Goal: Find specific page/section: Find specific page/section

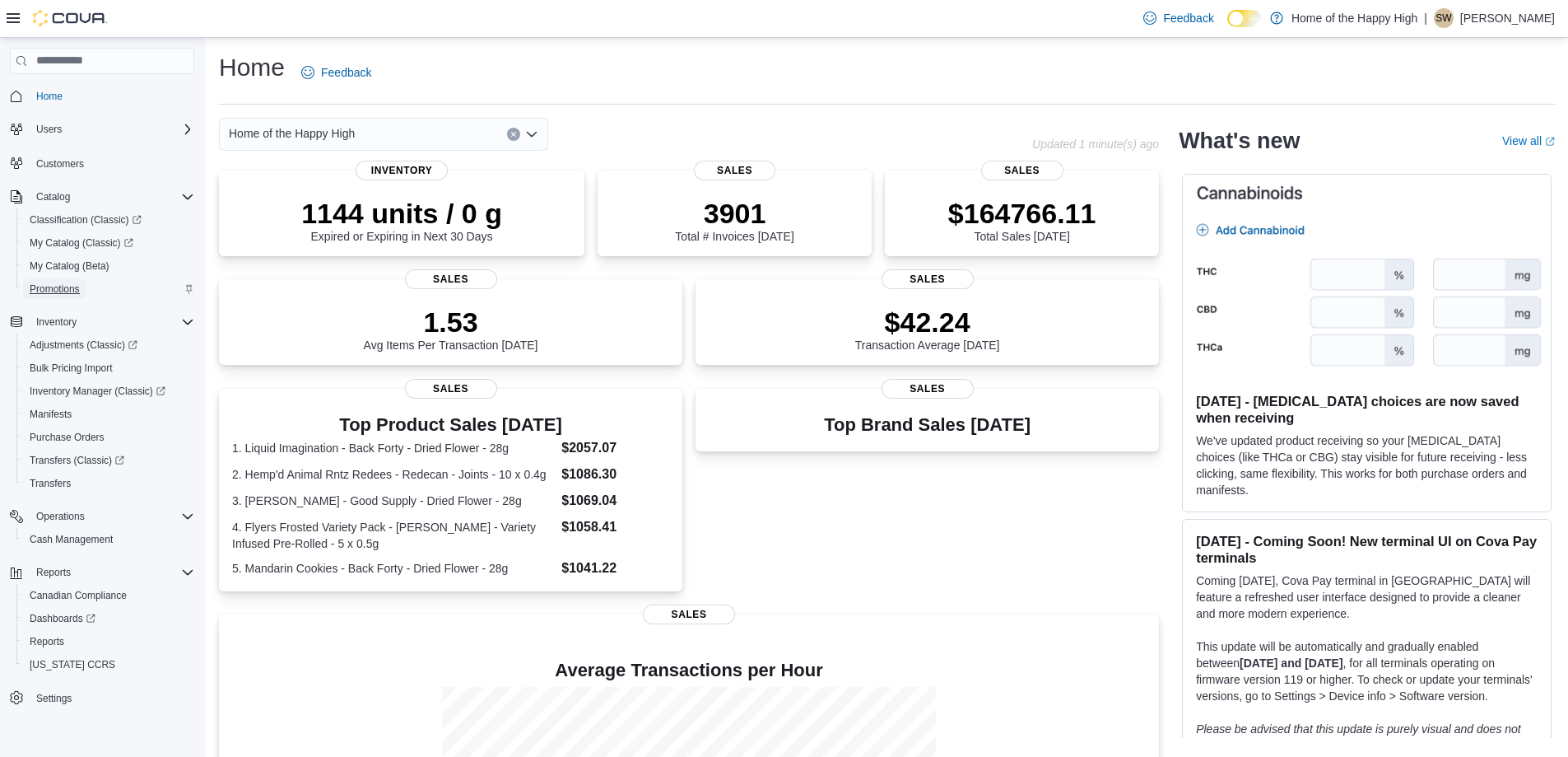
click at [68, 292] on span "Promotions" at bounding box center [55, 288] width 50 height 13
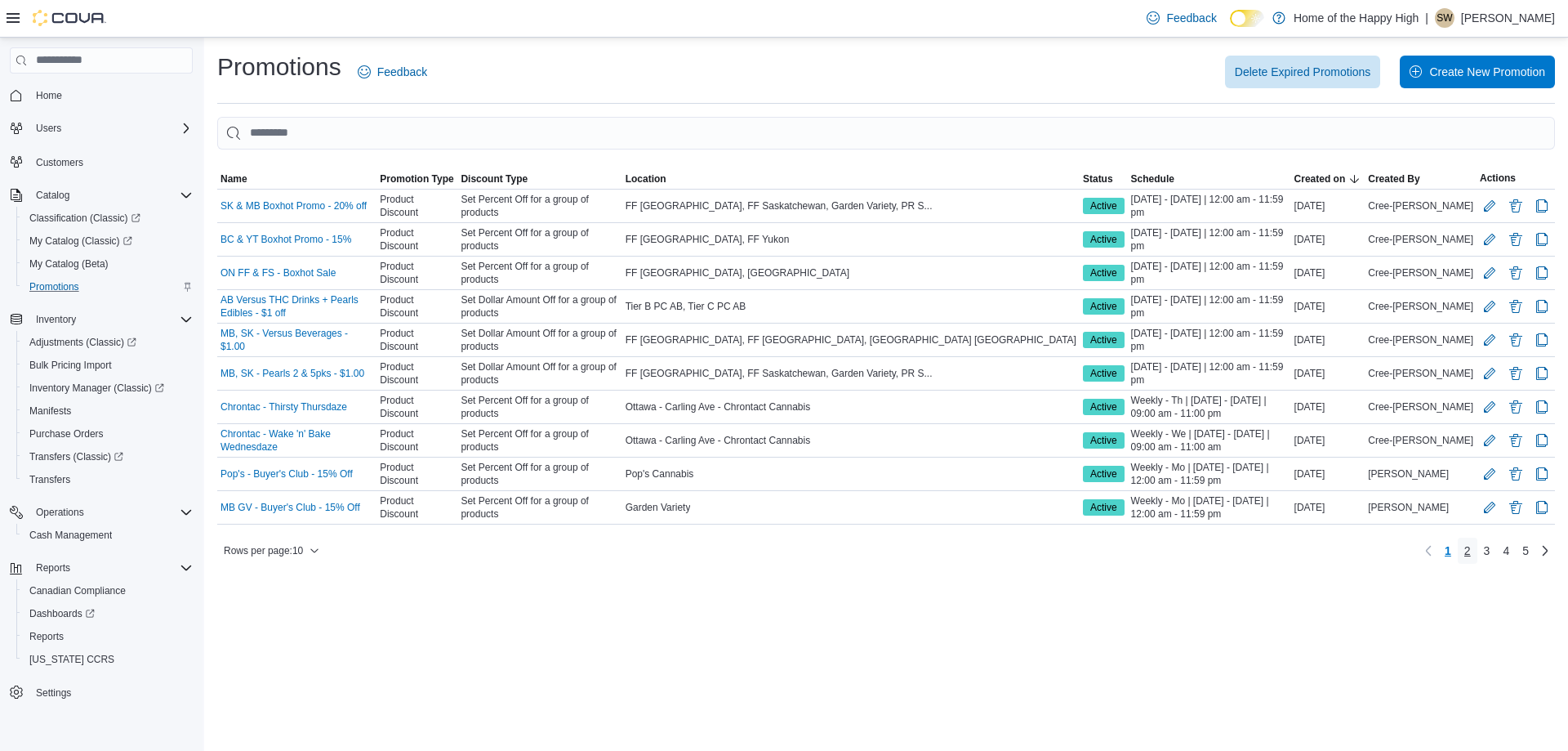
click at [1472, 555] on link "2" at bounding box center [1467, 551] width 19 height 26
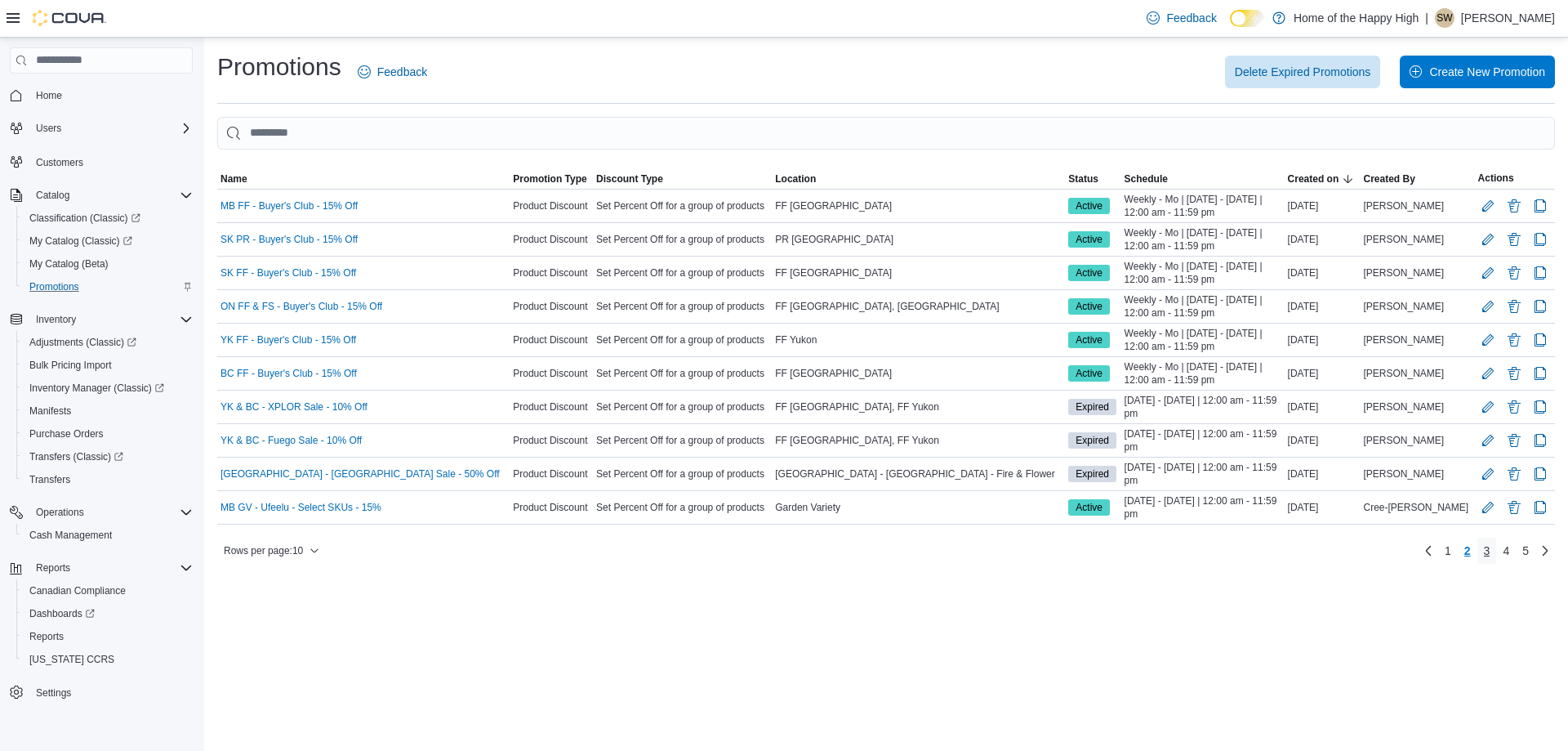
click at [1482, 552] on link "3" at bounding box center [1486, 551] width 19 height 26
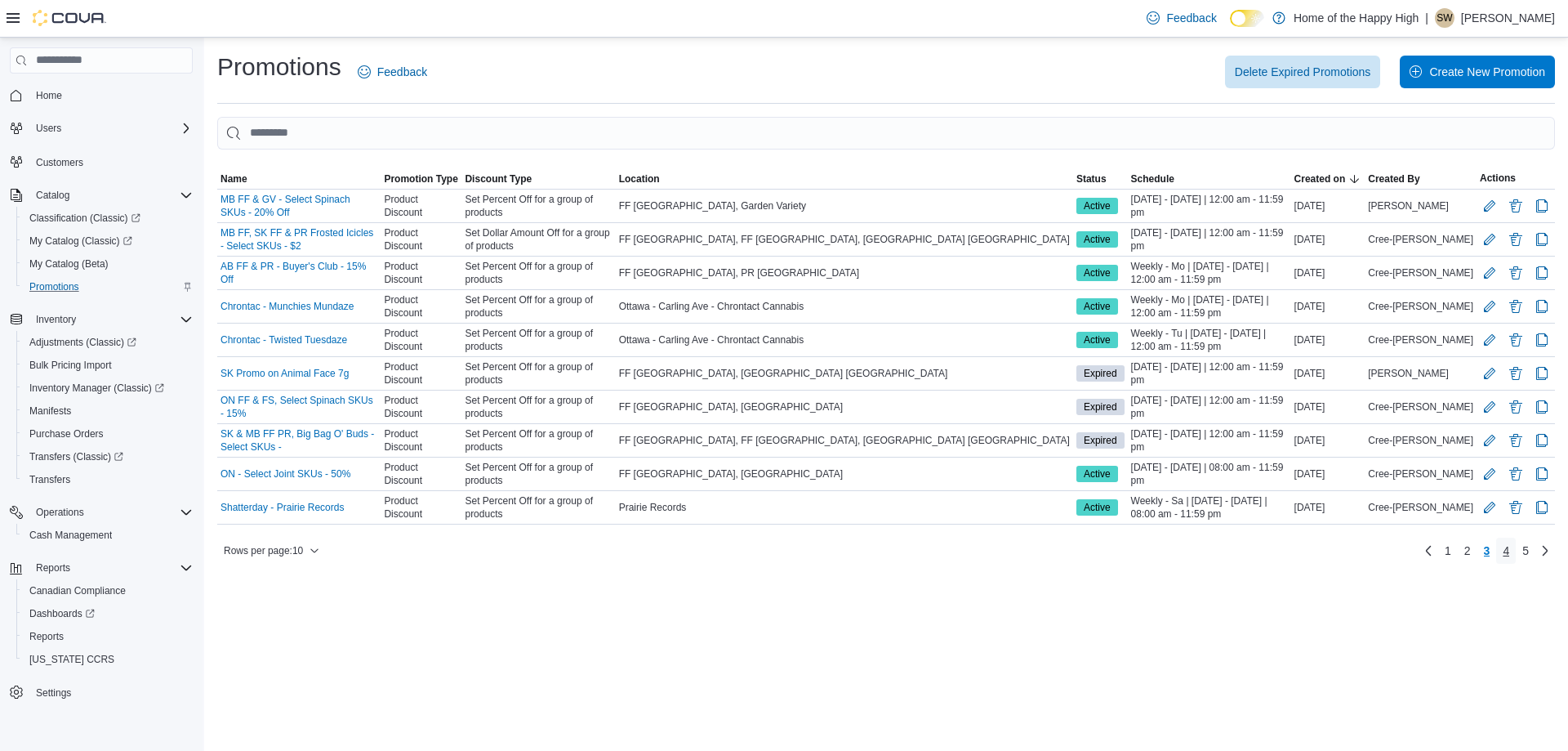
click at [1500, 550] on link "4" at bounding box center [1506, 551] width 19 height 26
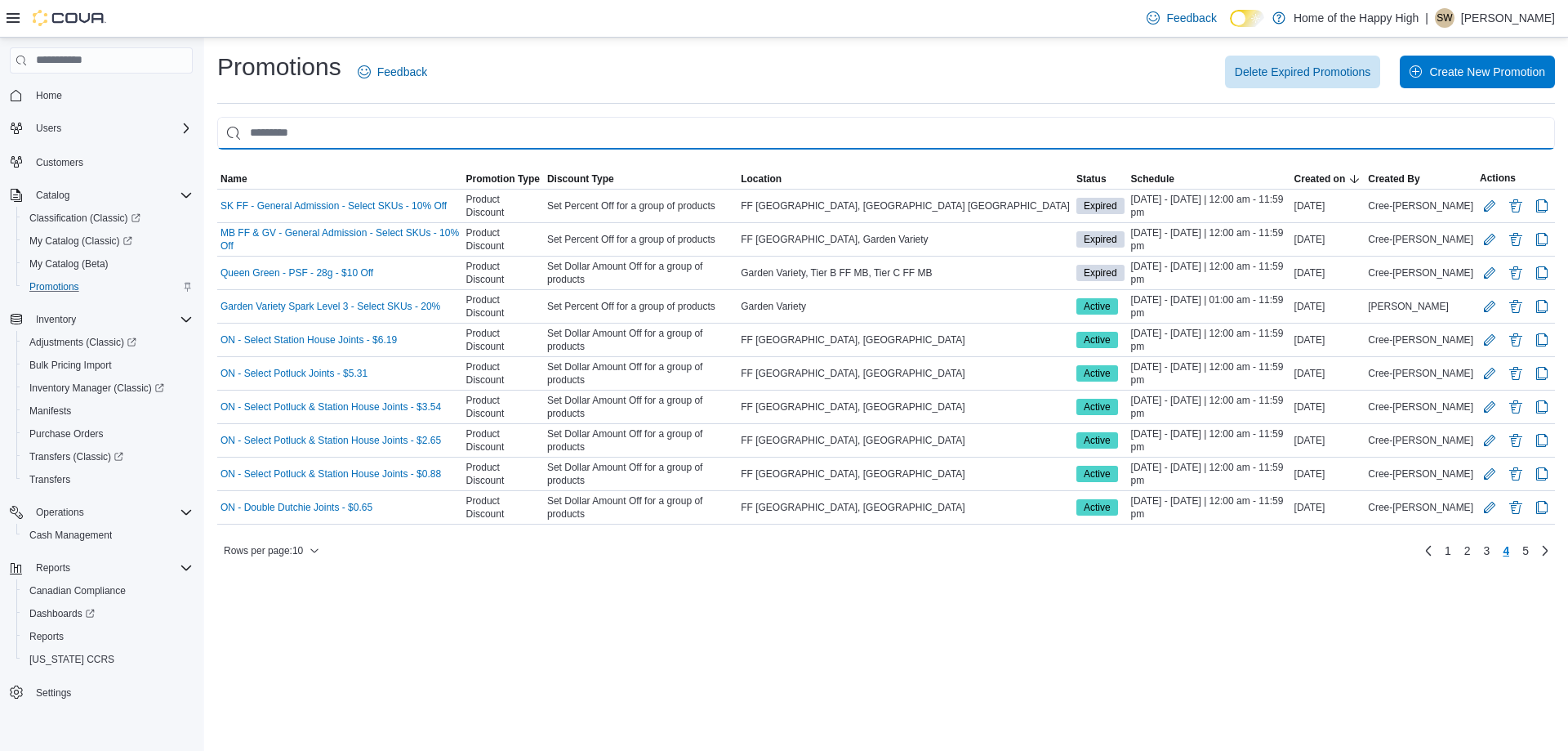
click at [431, 136] on input "This is a search bar. As you type, the results lower in the page will automatic…" at bounding box center [886, 132] width 1337 height 32
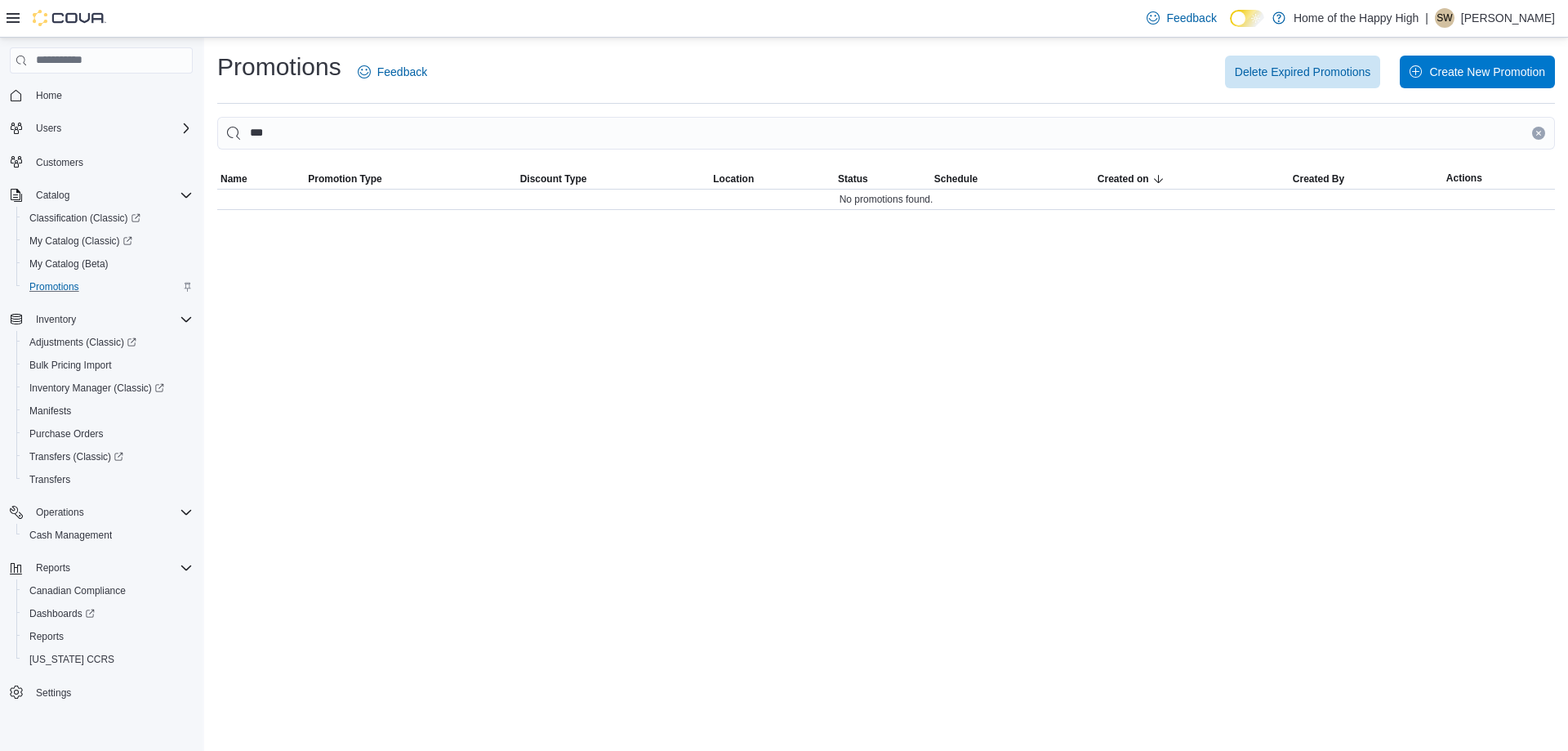
click at [939, 476] on div "Promotions Feedback Delete Expired Promotions Create New Promotion *** Sorting …" at bounding box center [886, 394] width 1364 height 713
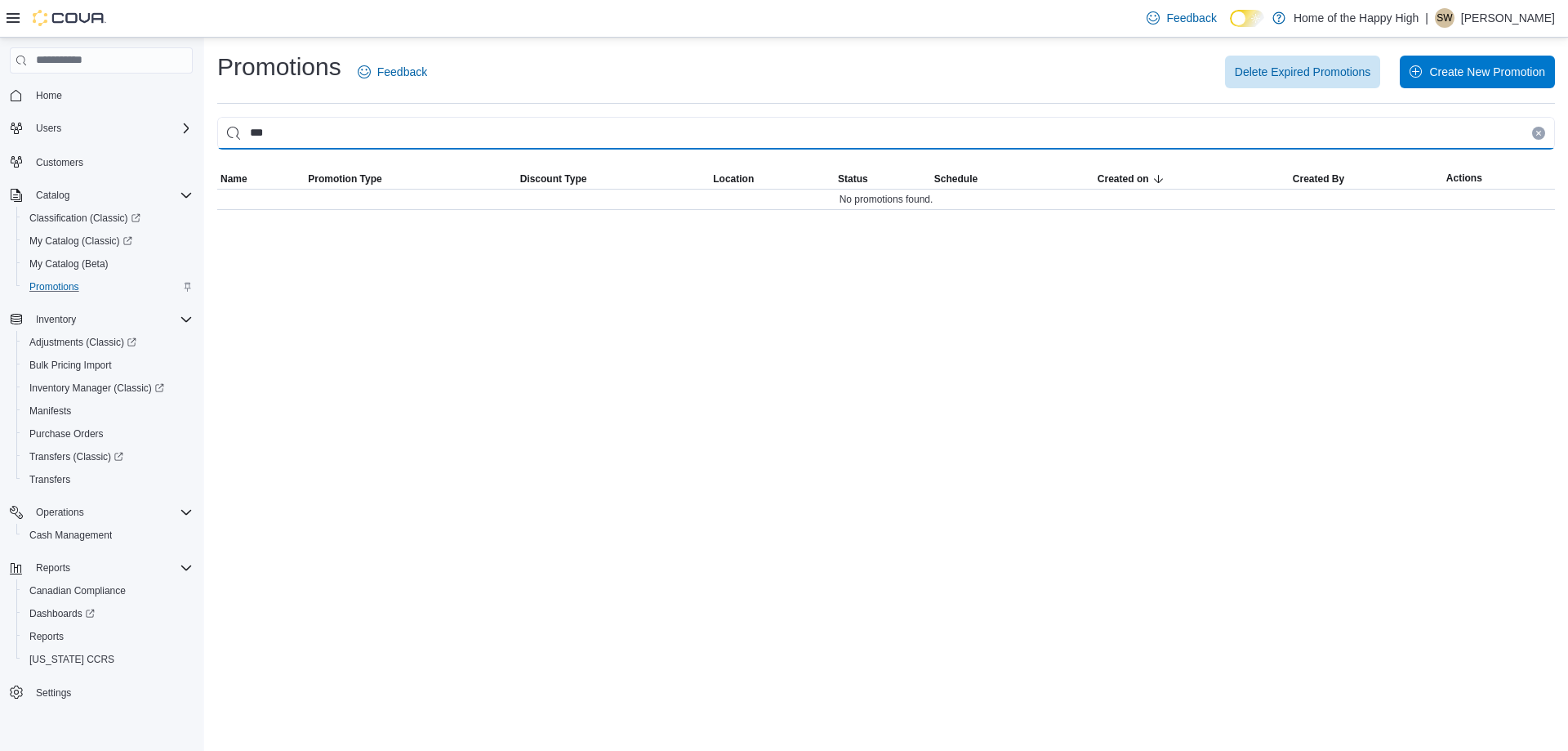
click at [330, 133] on input "***" at bounding box center [886, 132] width 1337 height 32
type input "*"
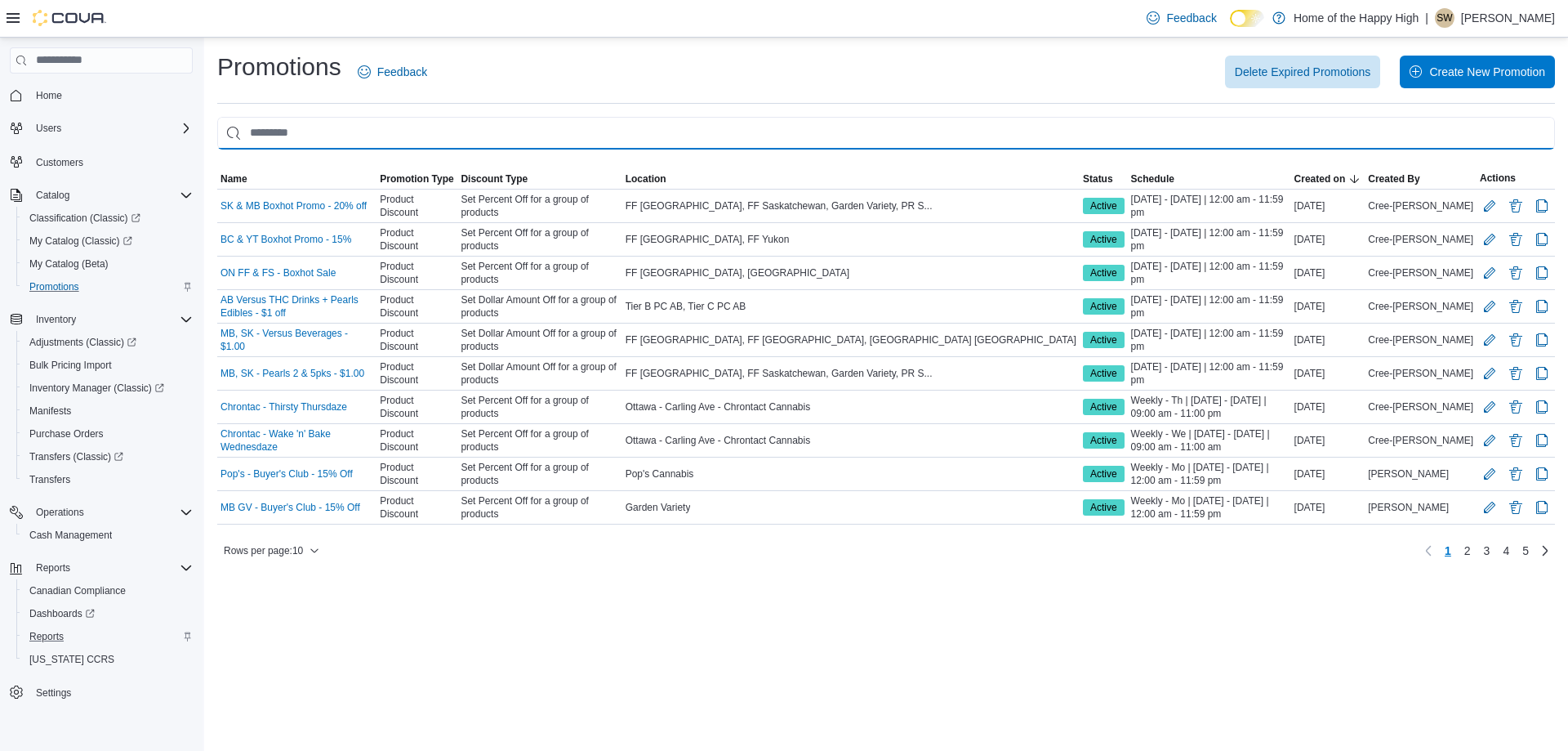
scroll to position [2, 0]
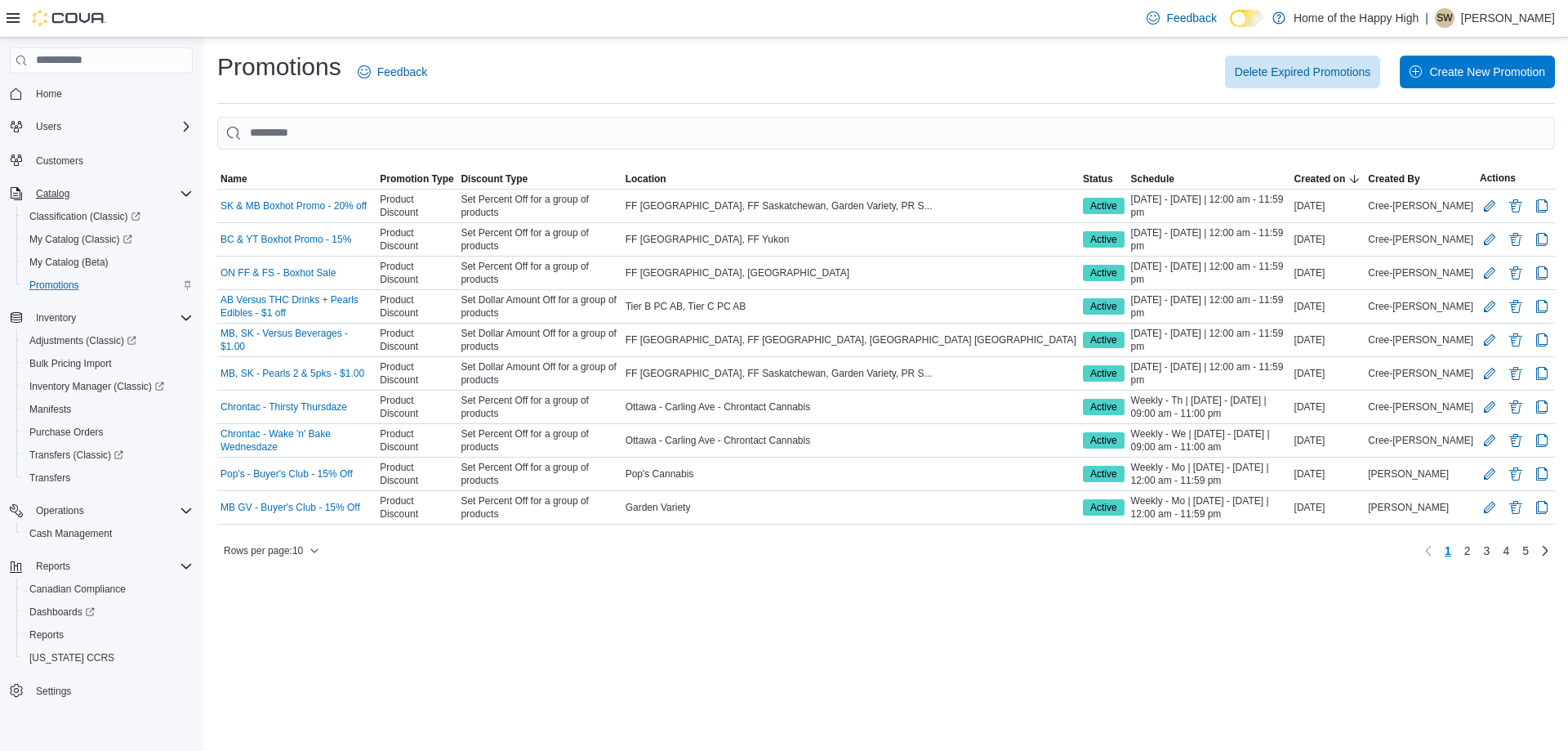
click at [189, 196] on icon "Complex example" at bounding box center [186, 193] width 13 height 13
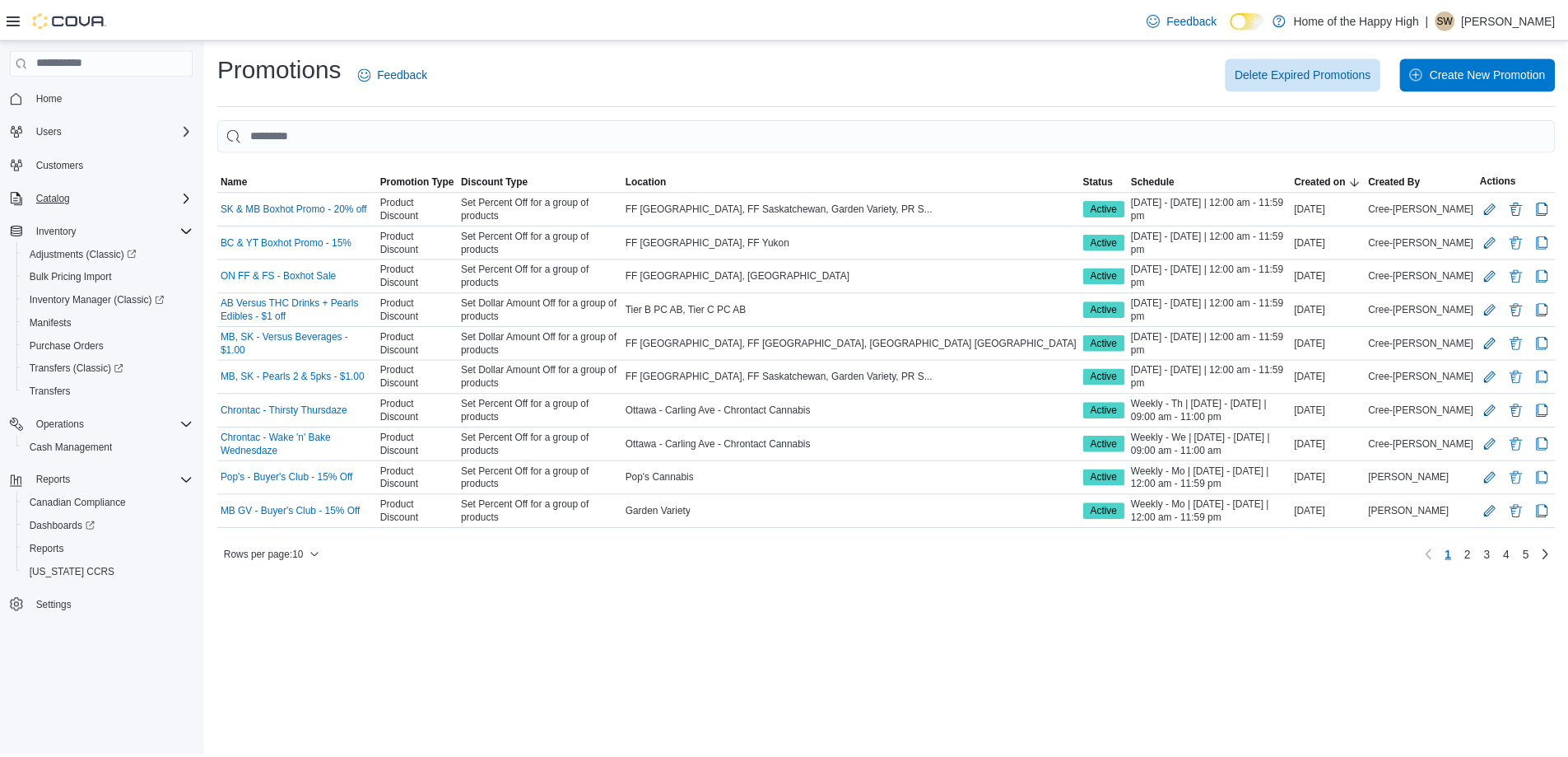
scroll to position [0, 0]
click at [202, 124] on div "Home Users Customers Catalog Inventory Adjustments (Classic) Bulk Pricing Impor…" at bounding box center [102, 401] width 204 height 726
click at [194, 128] on icon "Complex example" at bounding box center [187, 129] width 13 height 13
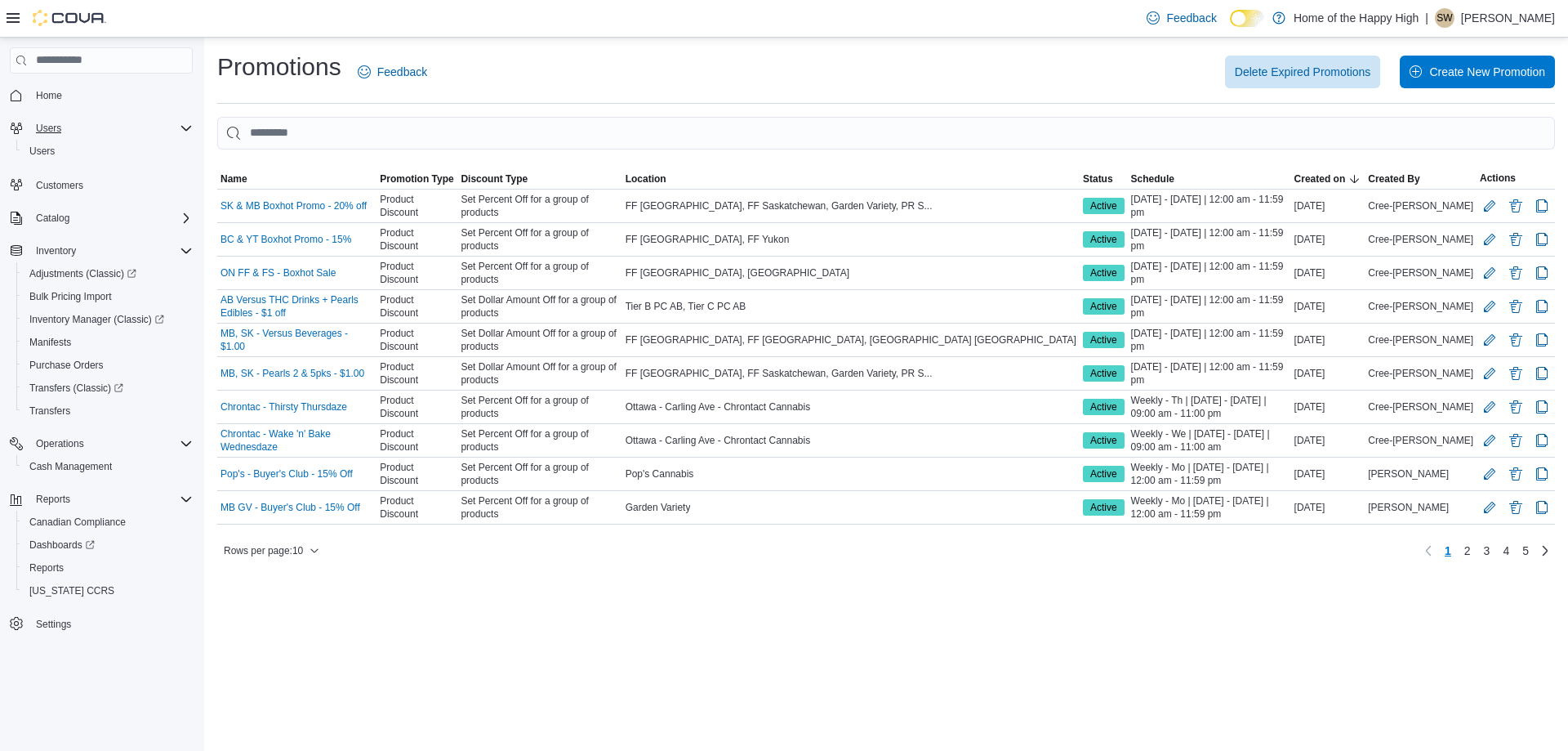
click at [191, 128] on icon "Complex example" at bounding box center [186, 128] width 13 height 13
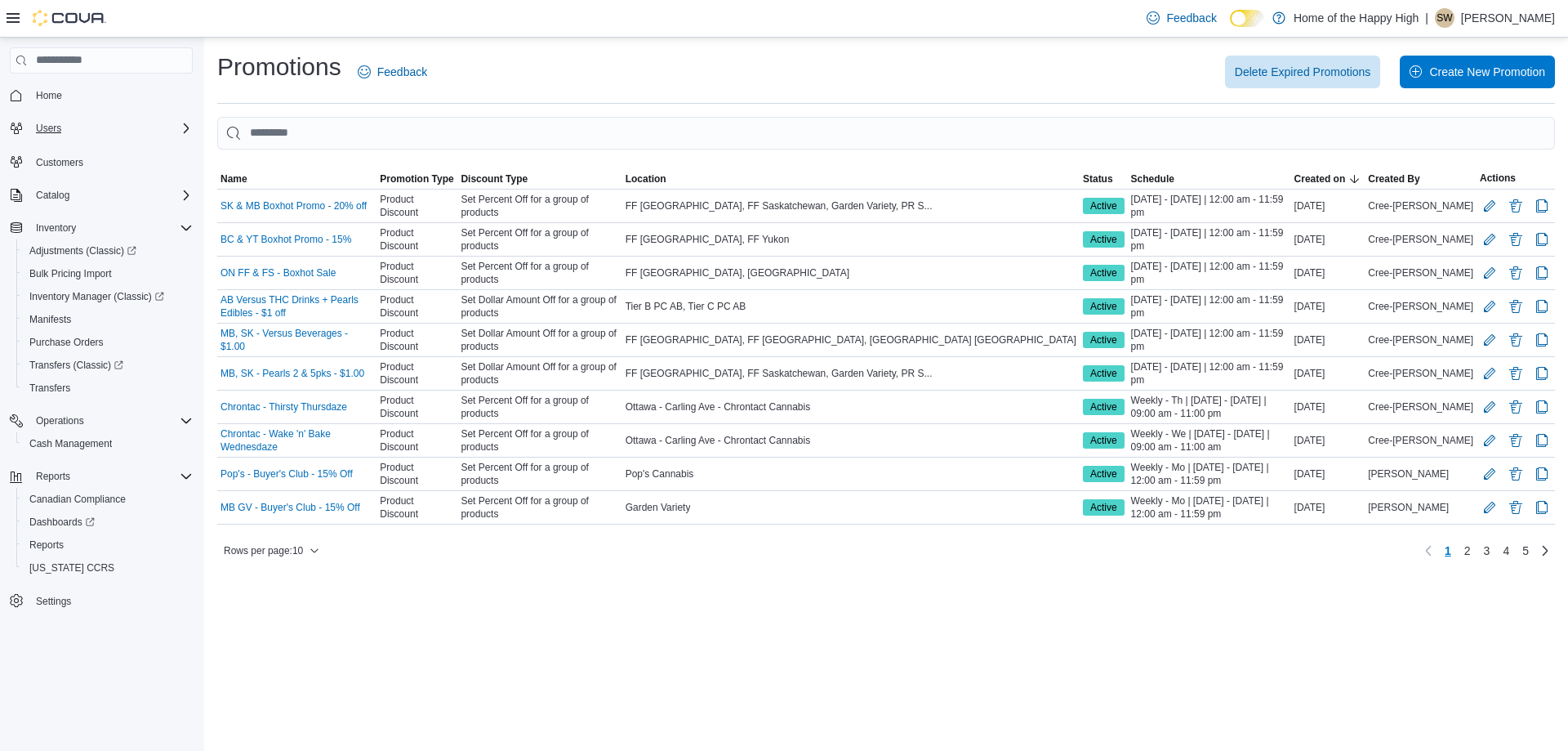
click at [186, 136] on div "Users" at bounding box center [111, 128] width 163 height 19
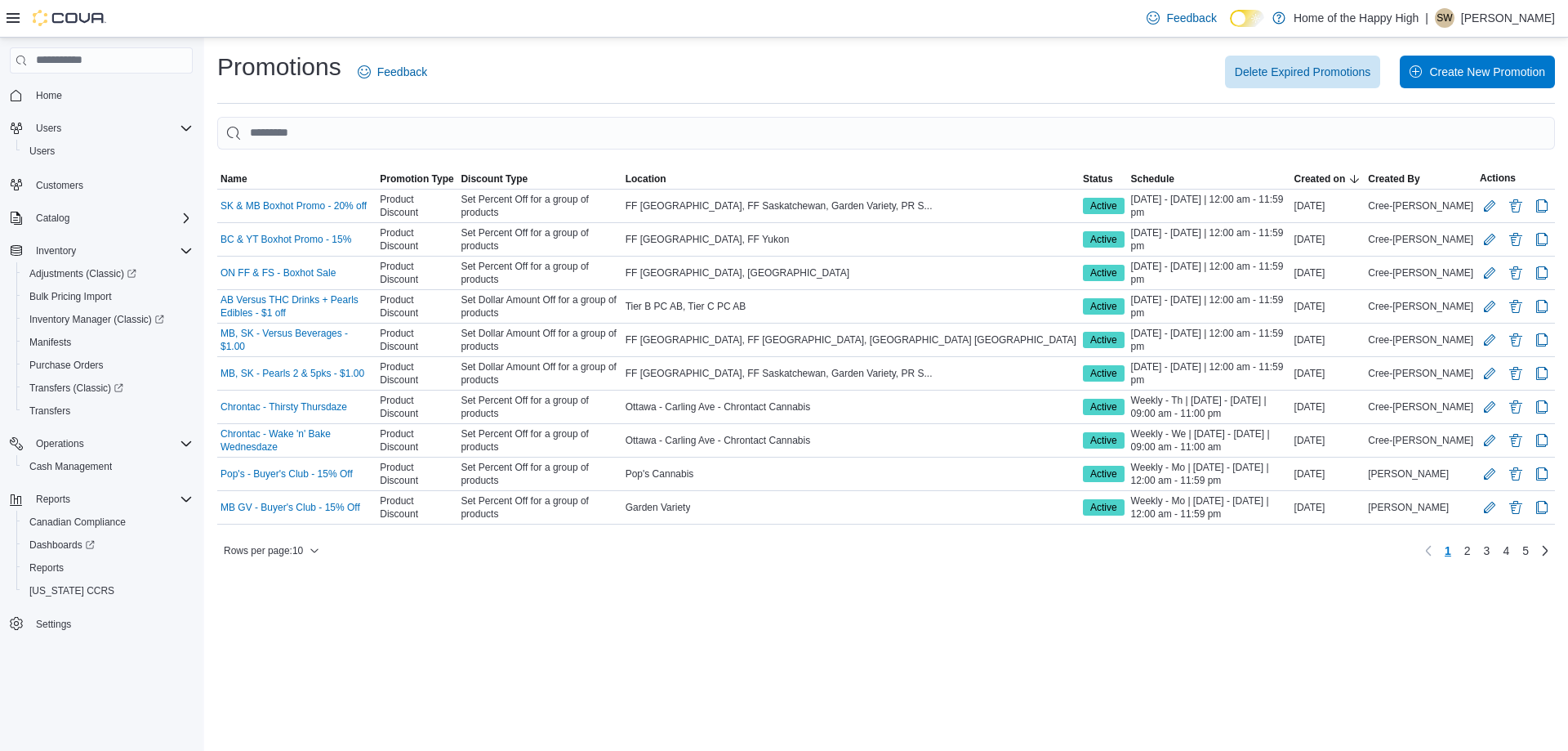
click at [50, 85] on span "Home" at bounding box center [111, 95] width 163 height 20
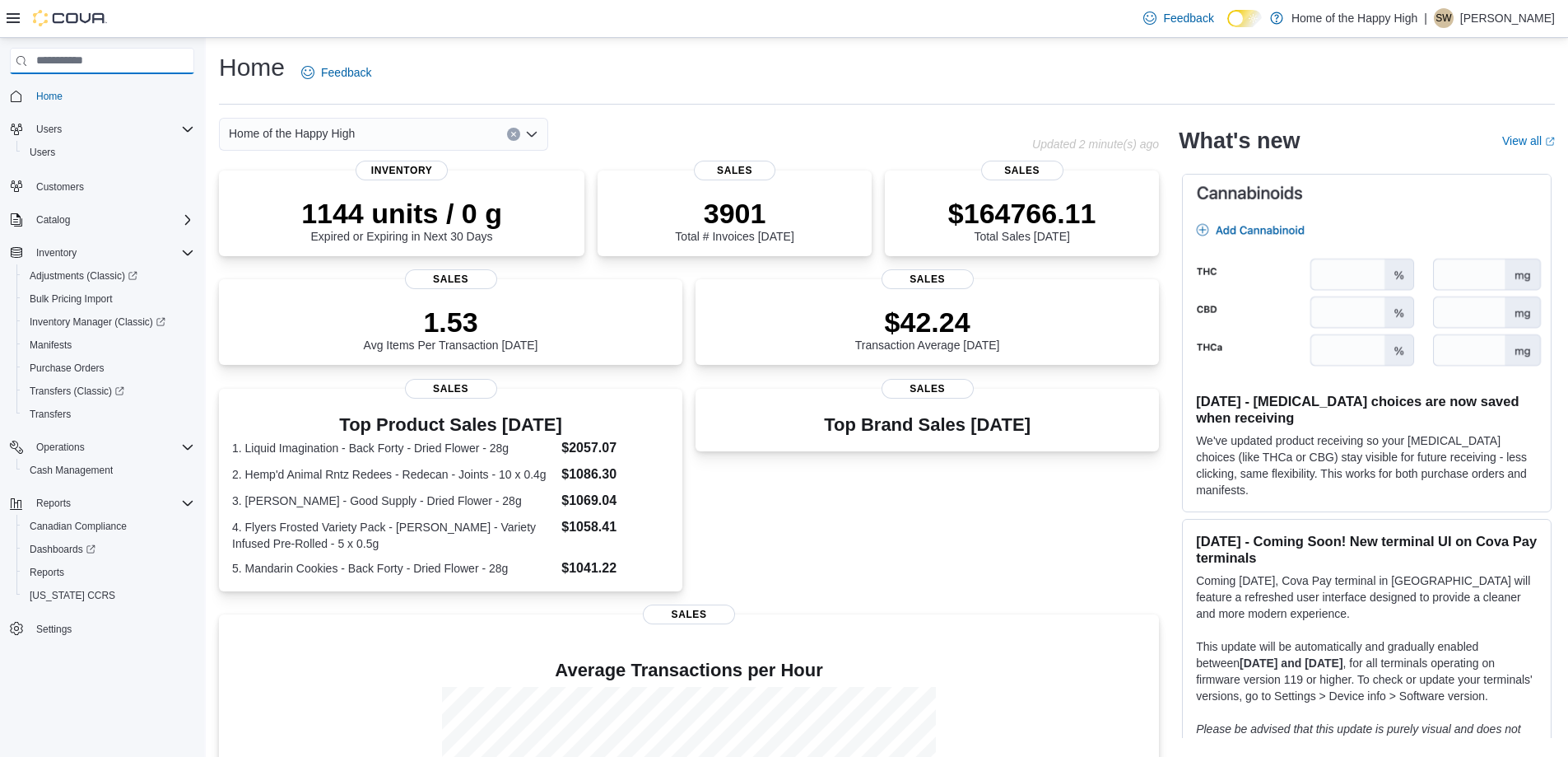
click at [108, 65] on input "search" at bounding box center [102, 61] width 185 height 27
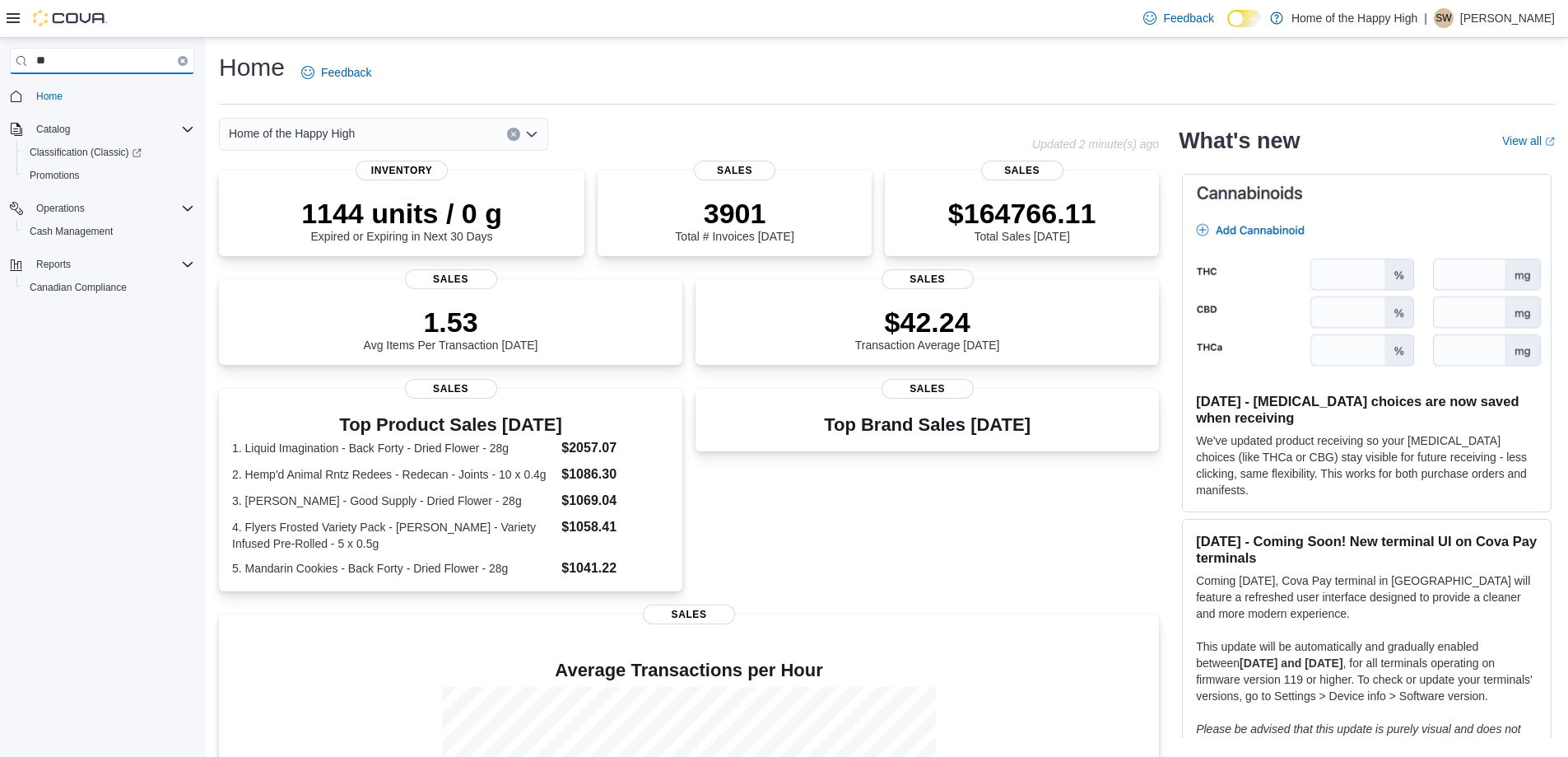
type input "*"
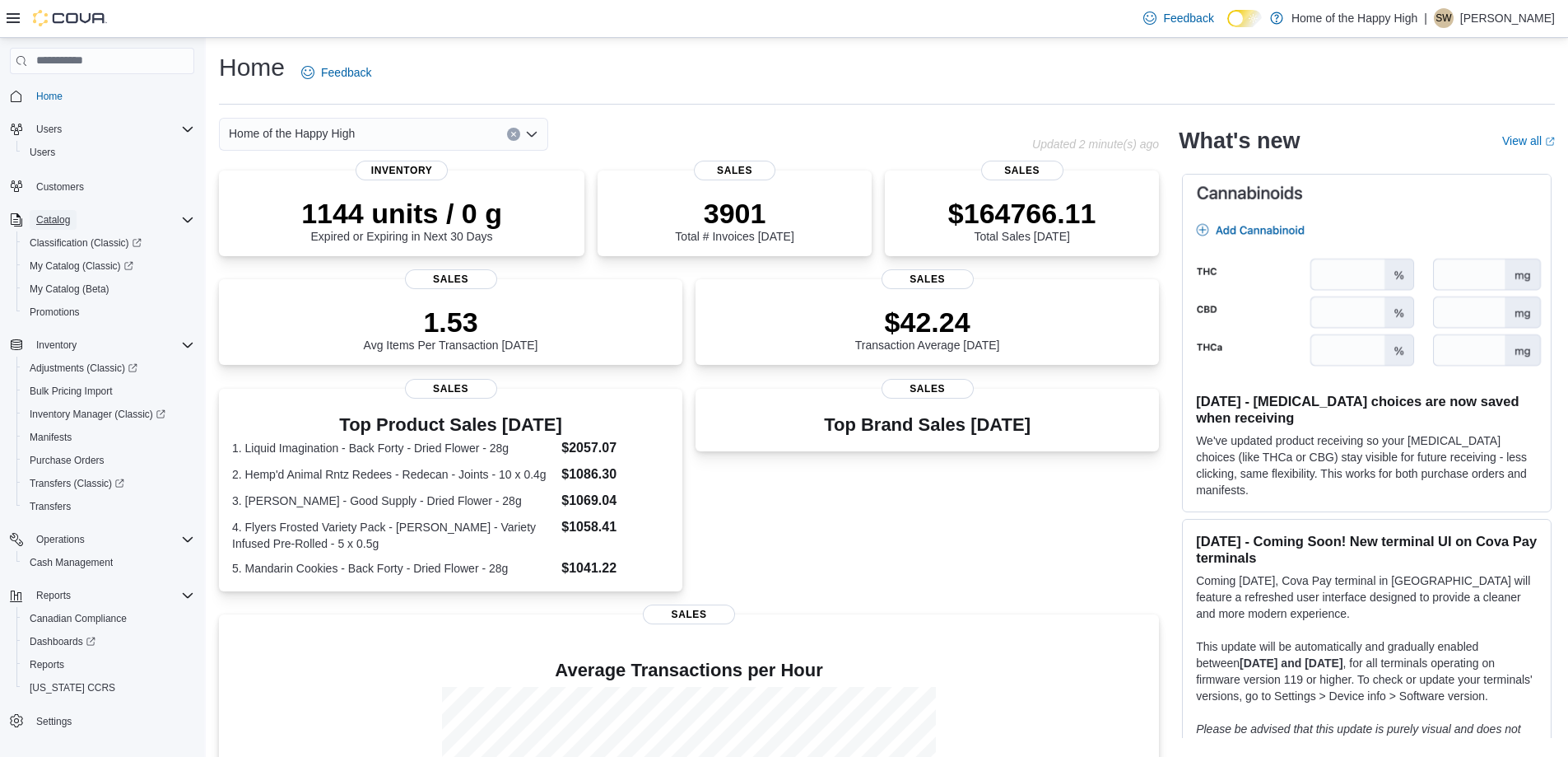
click at [53, 218] on span "Catalog" at bounding box center [53, 219] width 34 height 13
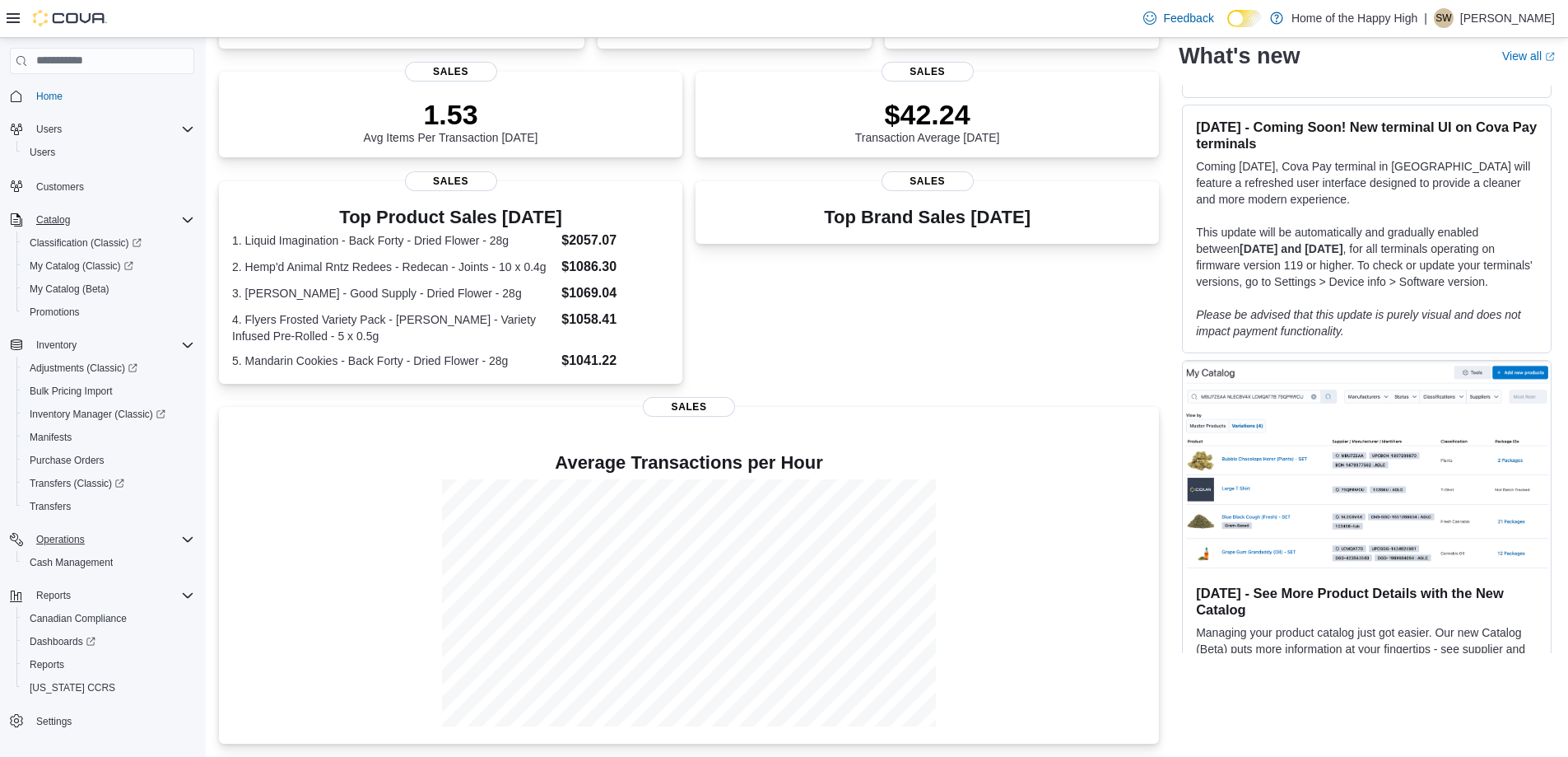
scroll to position [25, 0]
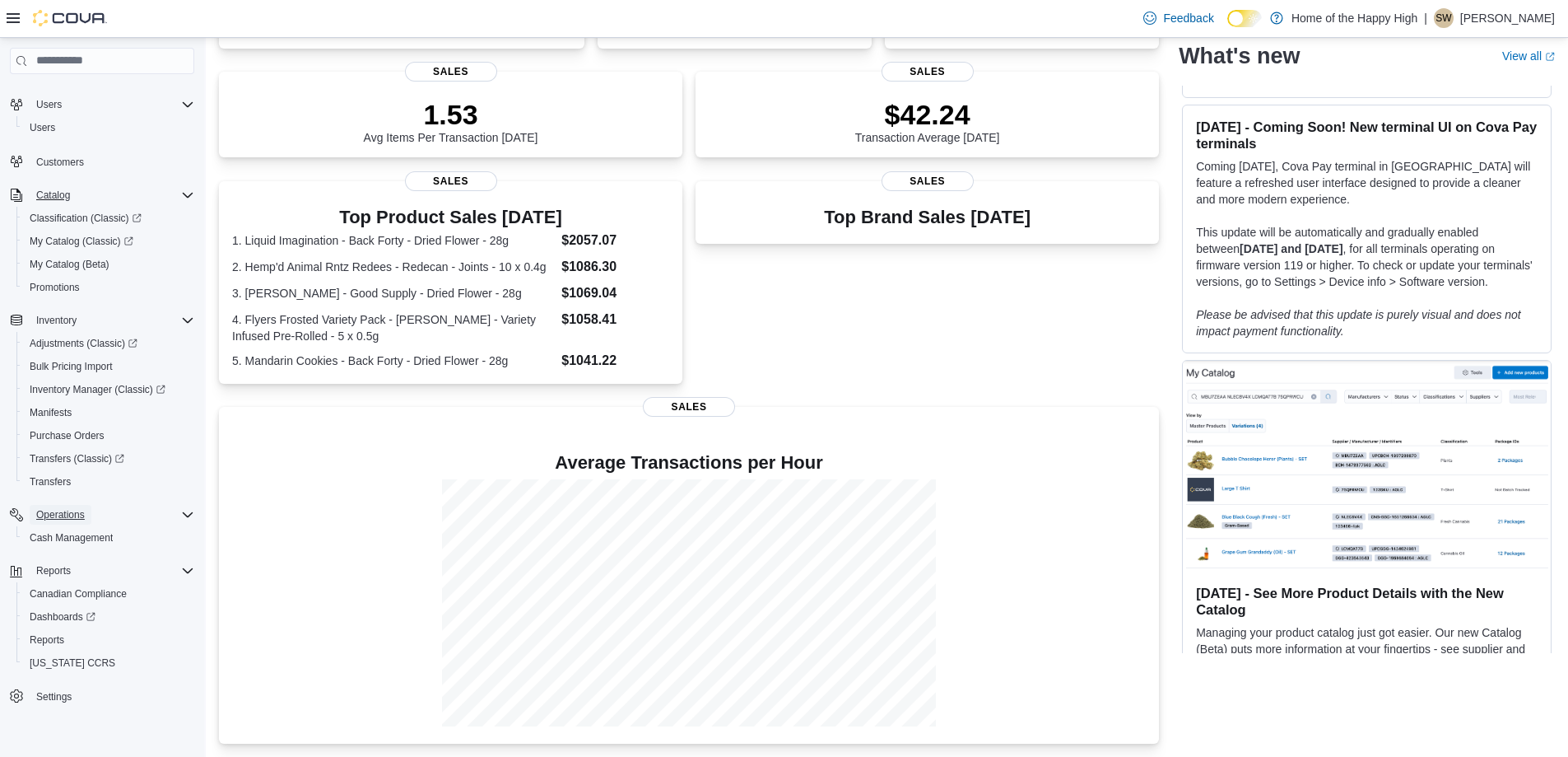
click at [71, 509] on span "Operations" at bounding box center [60, 514] width 49 height 13
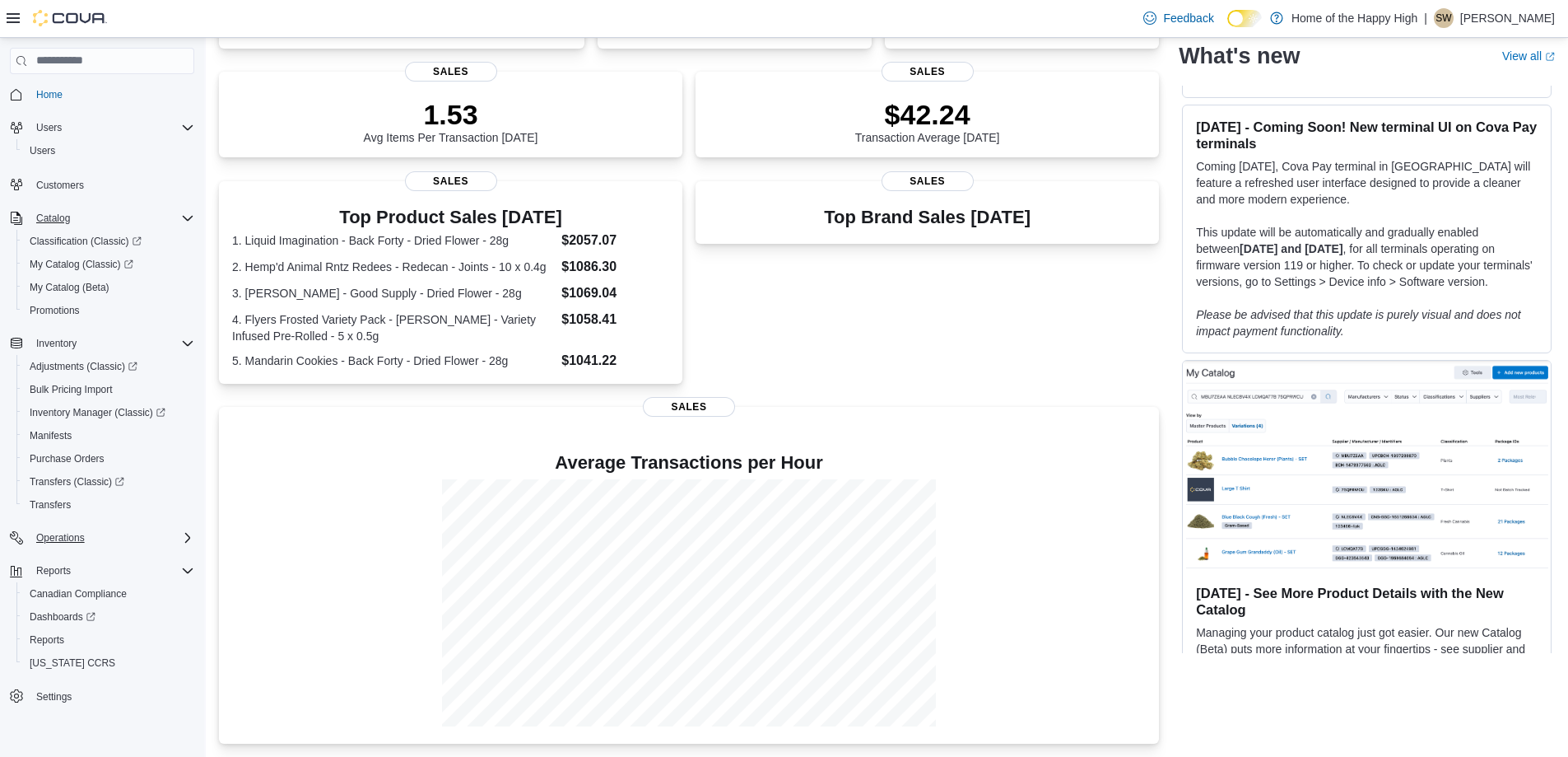
scroll to position [2, 0]
click at [52, 582] on button "Canadian Compliance" at bounding box center [109, 593] width 185 height 23
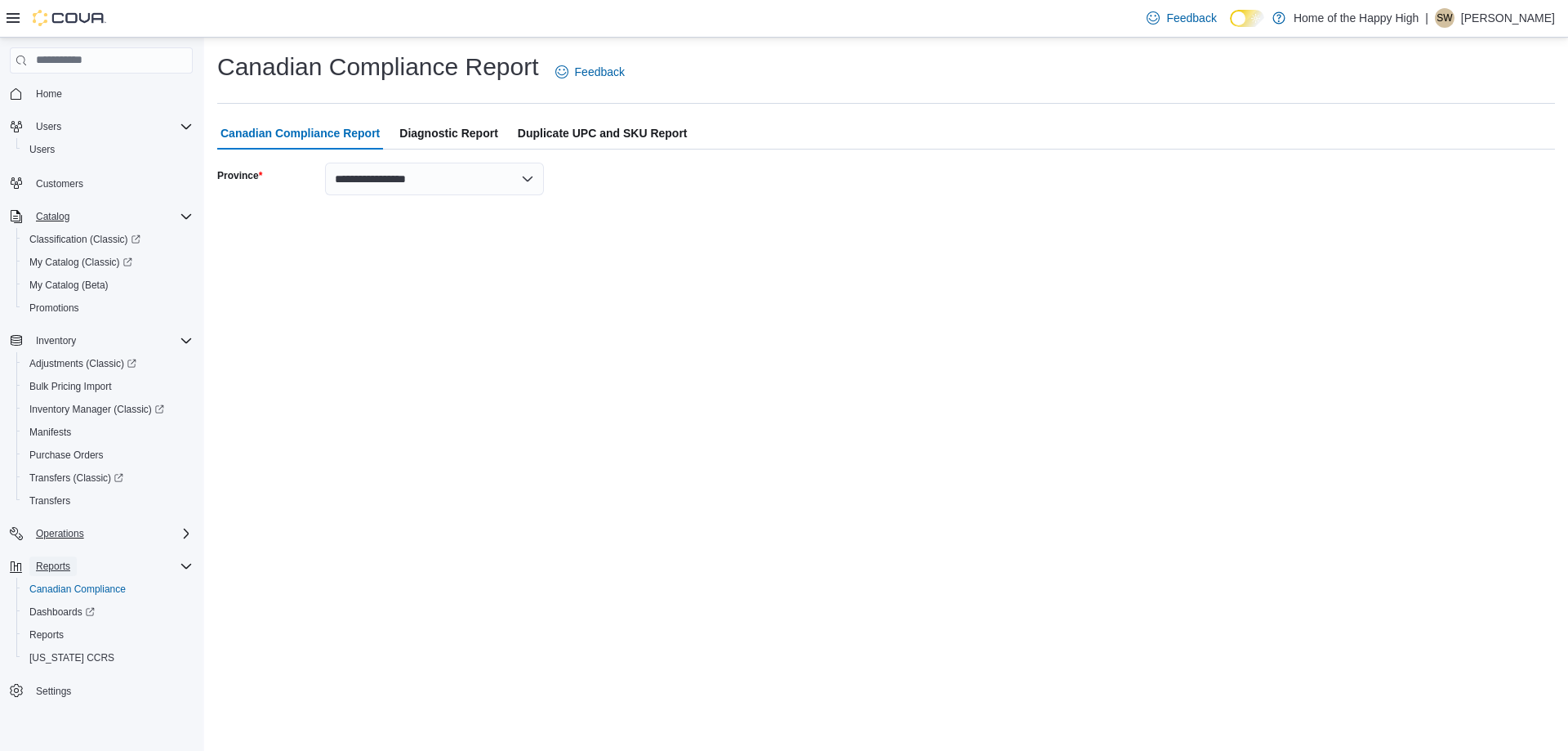
click at [44, 562] on span "Reports" at bounding box center [53, 566] width 34 height 13
click at [60, 574] on span "Reports" at bounding box center [53, 568] width 34 height 13
click at [183, 533] on icon "Complex example" at bounding box center [186, 534] width 13 height 13
